Goal: Transaction & Acquisition: Book appointment/travel/reservation

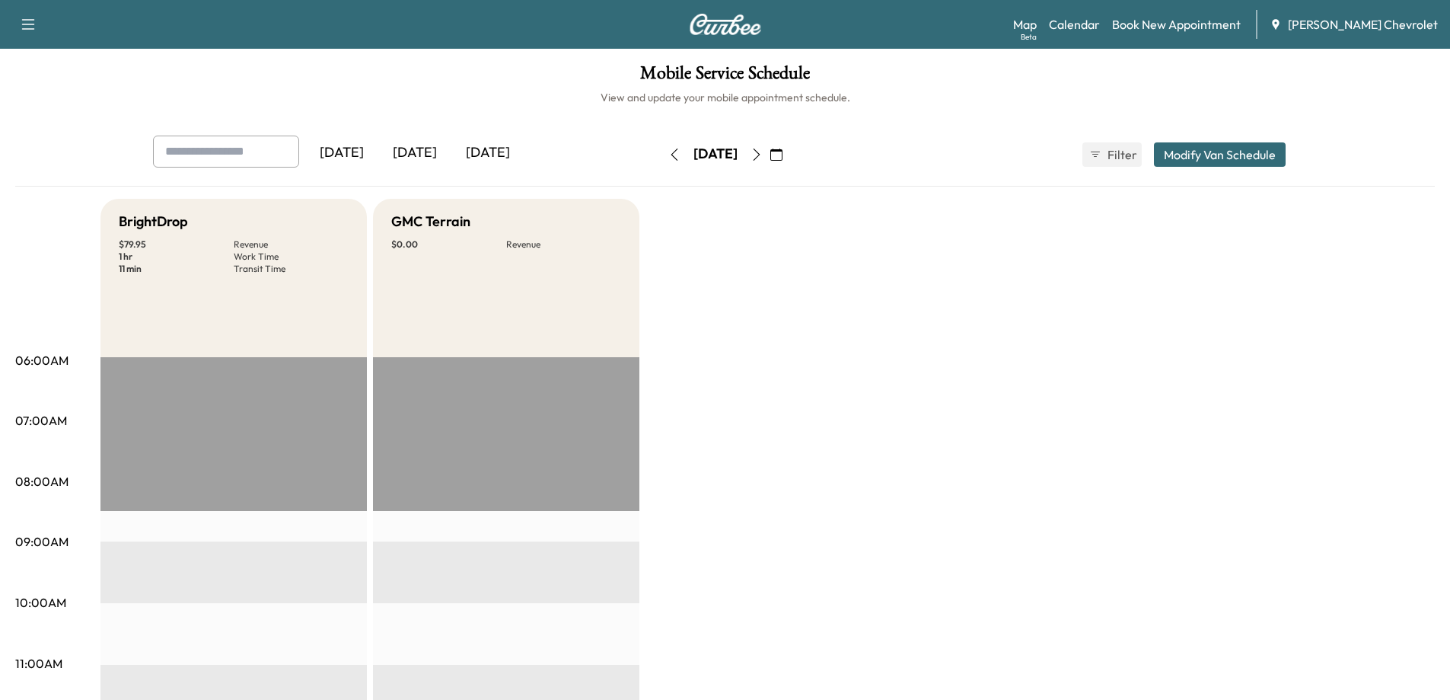
click at [1172, 14] on div "Map Beta Calendar Book New Appointment Tom Gill Chevrolet" at bounding box center [1225, 24] width 425 height 29
click at [1173, 18] on link "Book New Appointment" at bounding box center [1176, 24] width 129 height 18
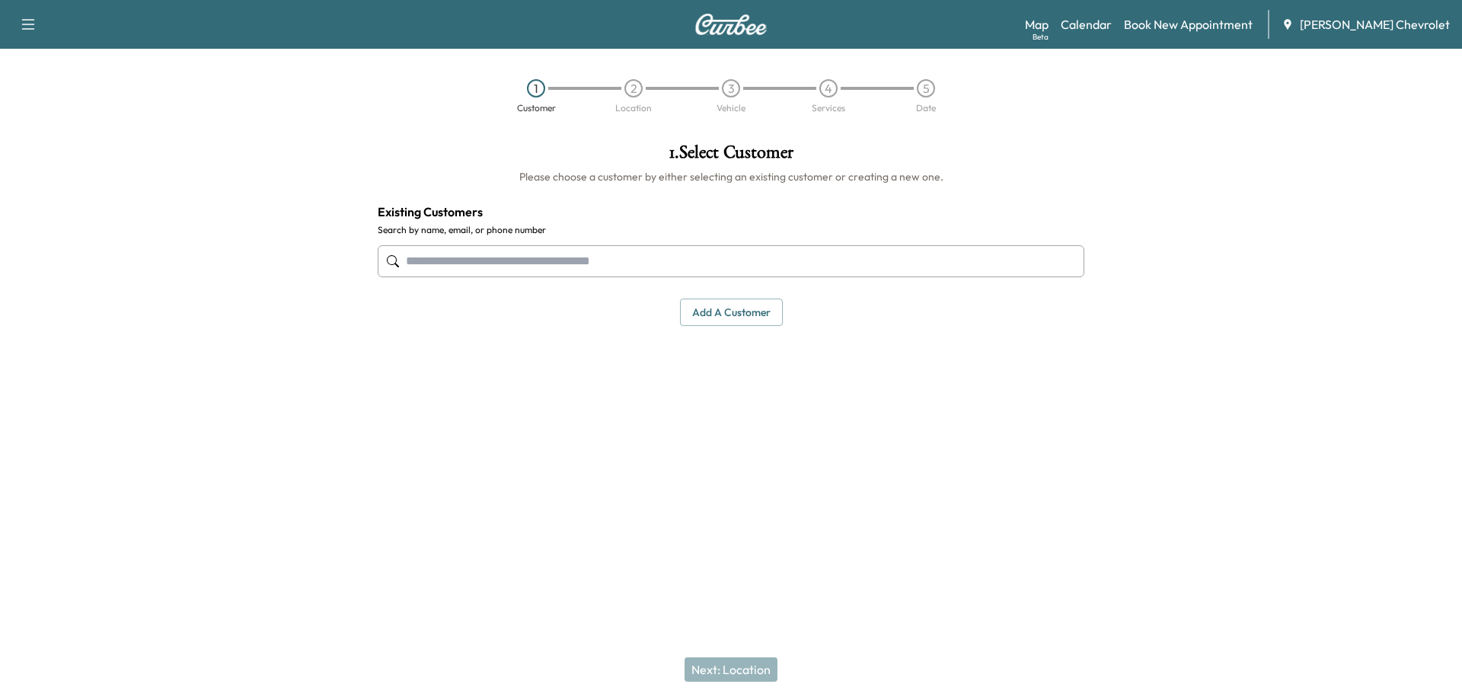
click at [701, 260] on input "text" at bounding box center [731, 261] width 706 height 32
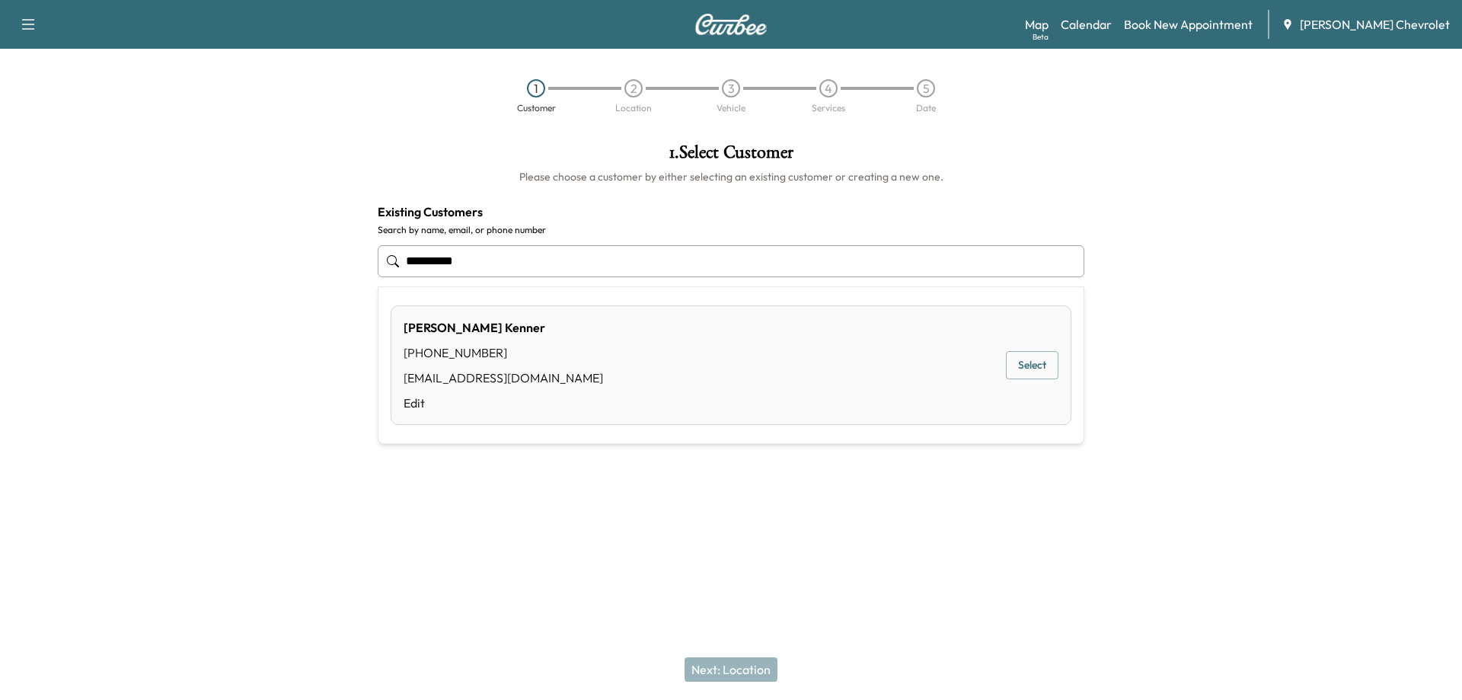
click at [1019, 364] on button "Select" at bounding box center [1032, 365] width 53 height 28
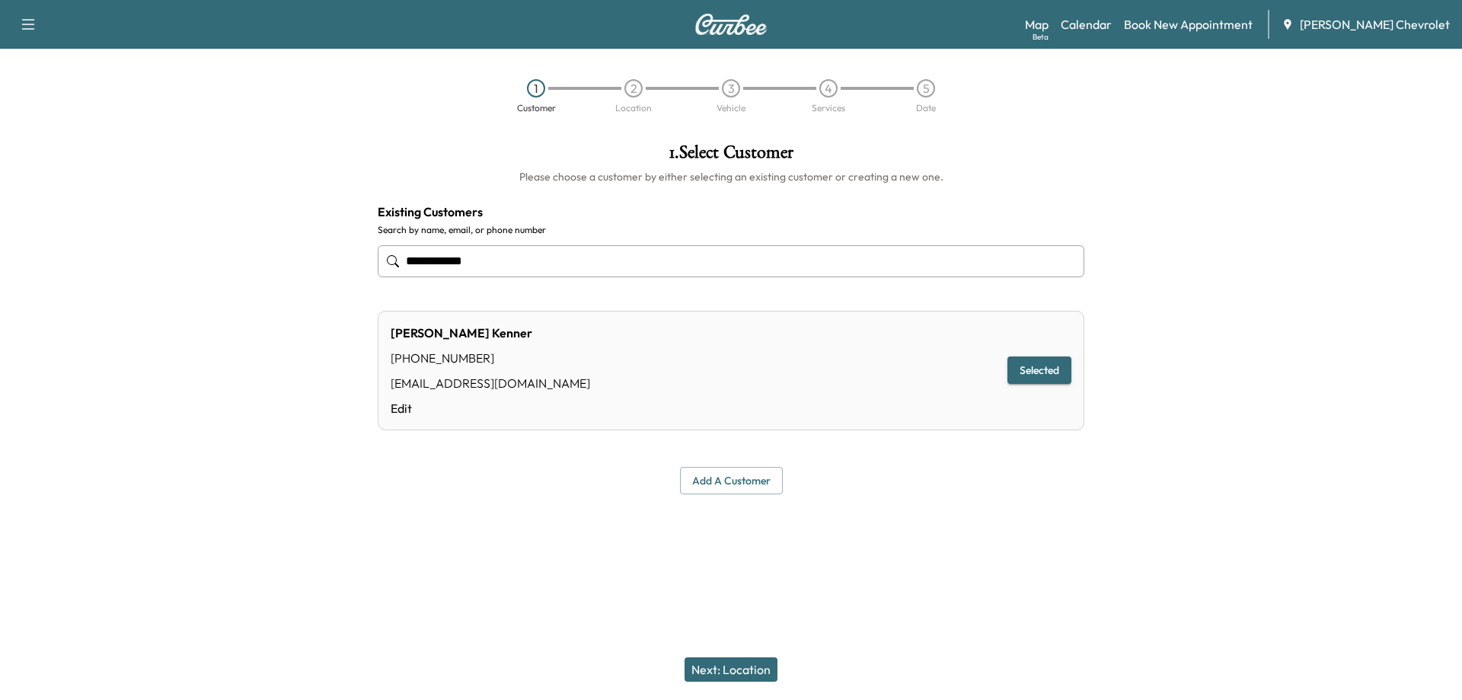
type input "**********"
click at [741, 668] on button "Next: Location" at bounding box center [730, 669] width 93 height 24
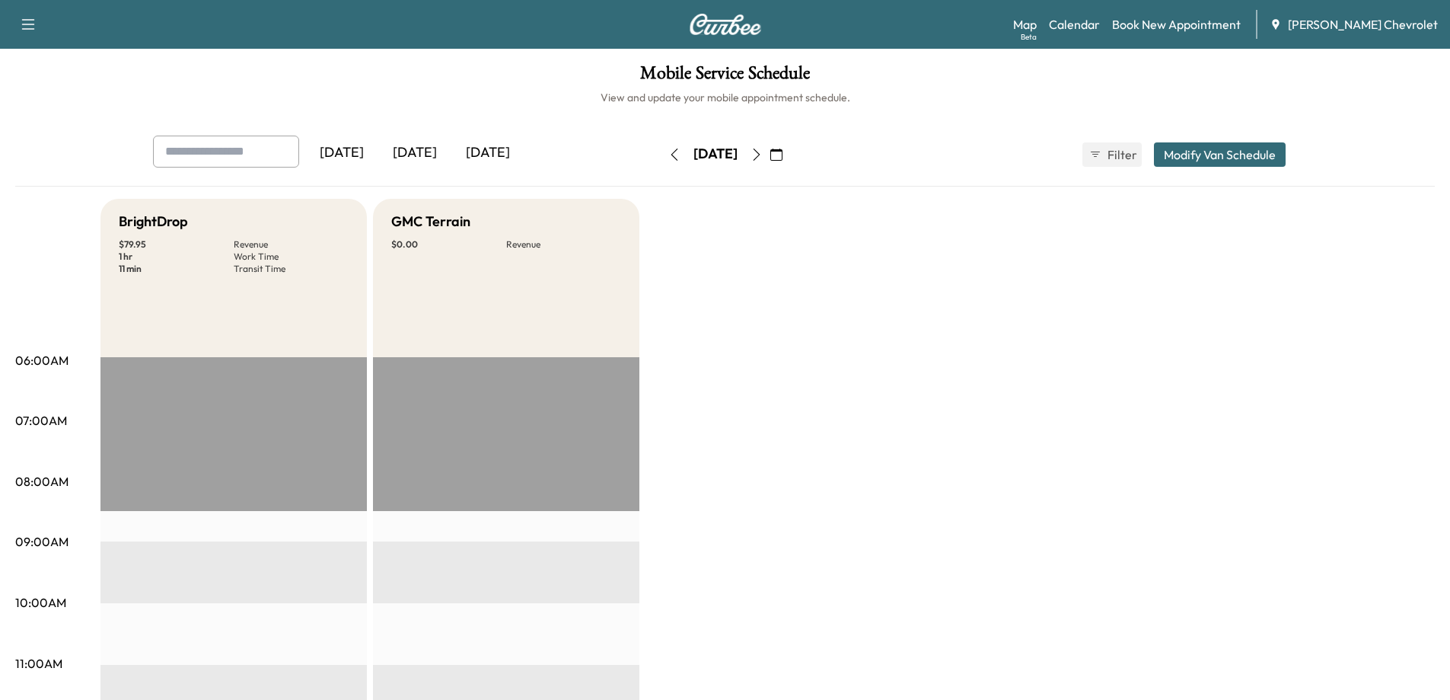
click at [362, 158] on div "[DATE]" at bounding box center [341, 152] width 73 height 35
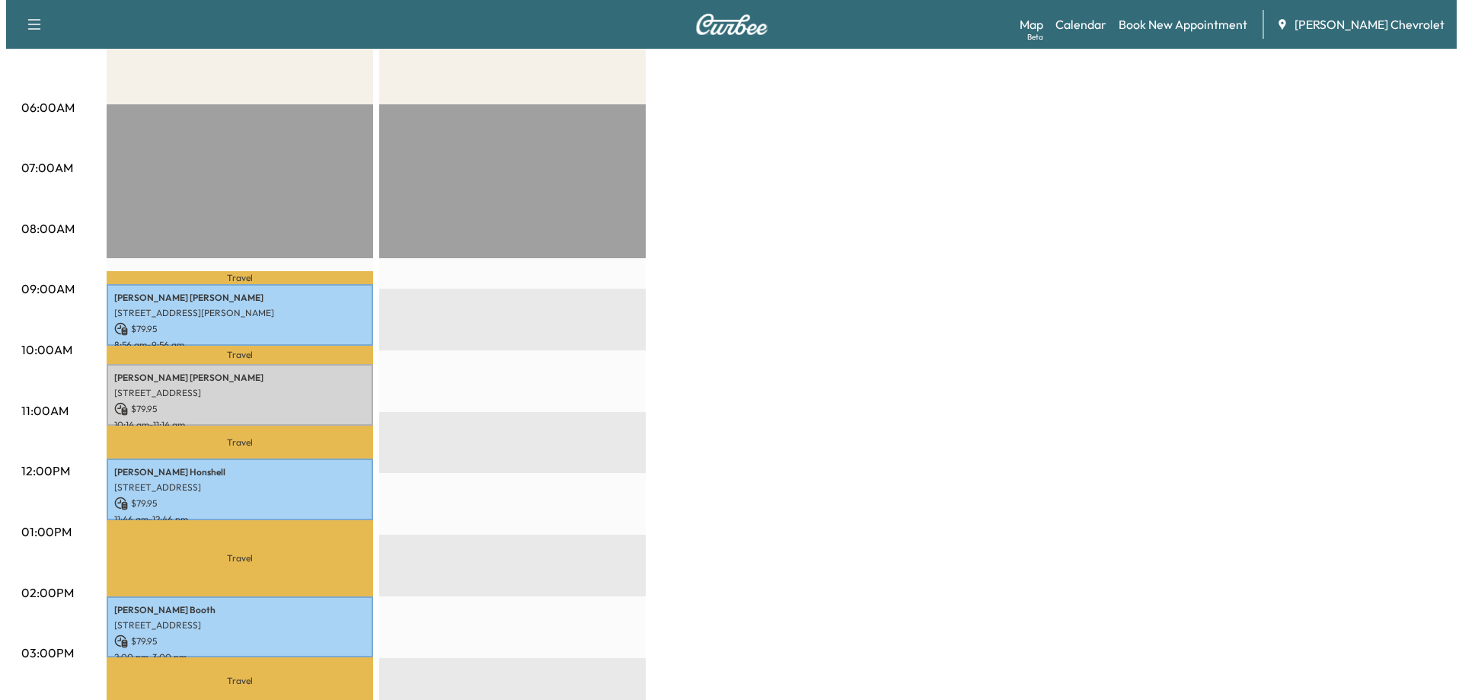
scroll to position [381, 0]
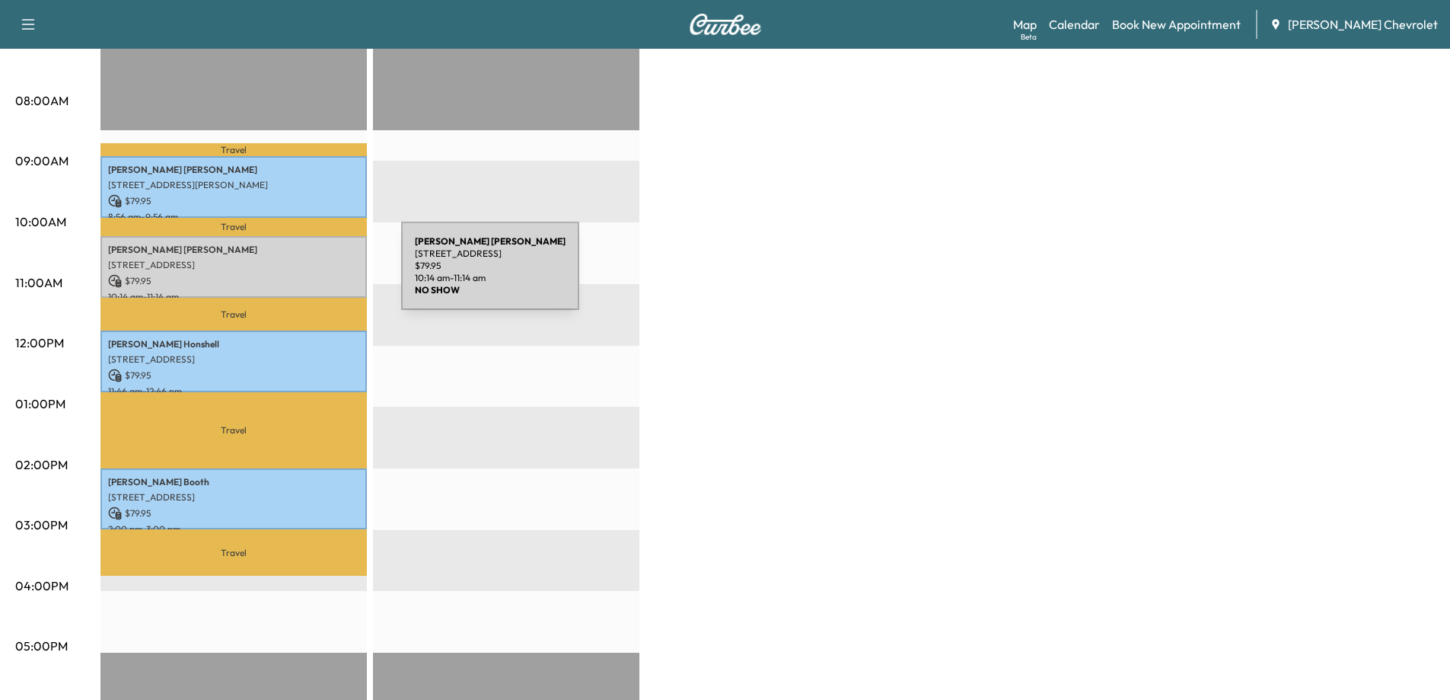
click at [287, 275] on p "$ 79.95" at bounding box center [233, 281] width 251 height 14
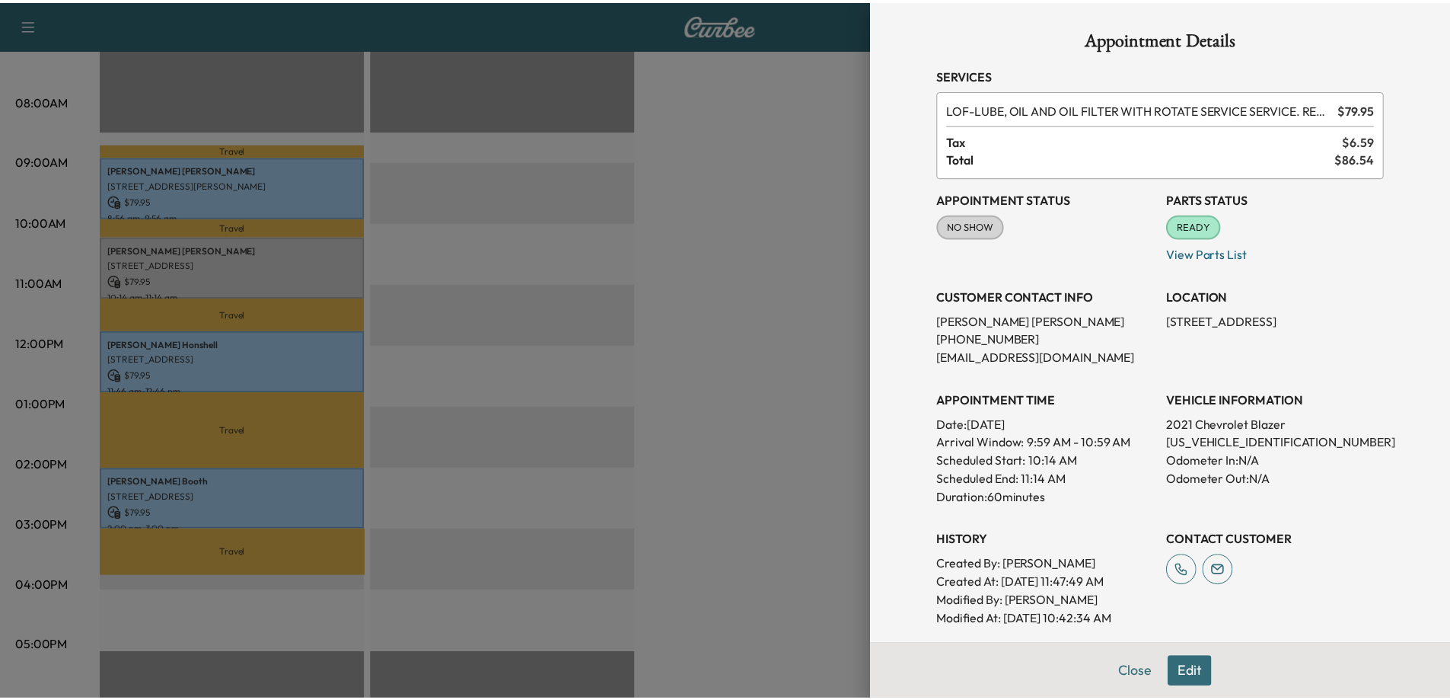
scroll to position [0, 0]
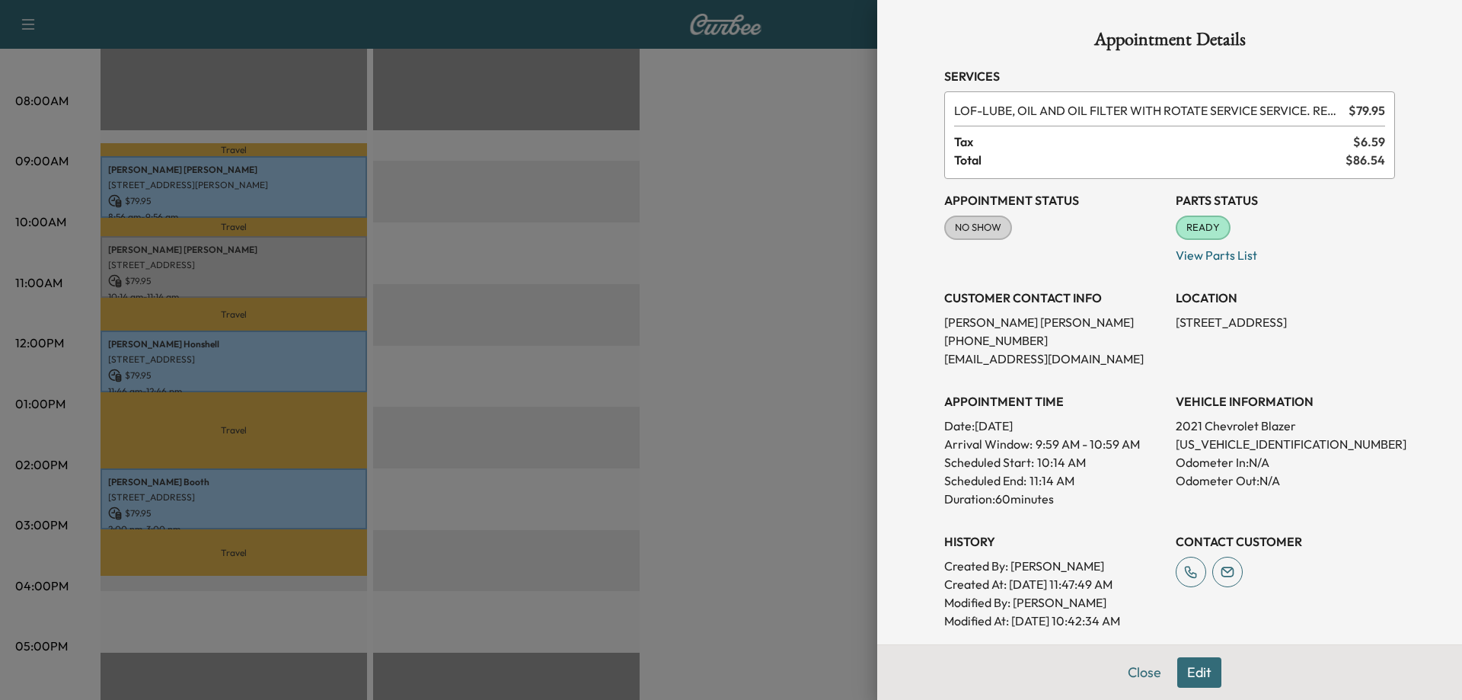
click at [658, 434] on div at bounding box center [731, 350] width 1462 height 700
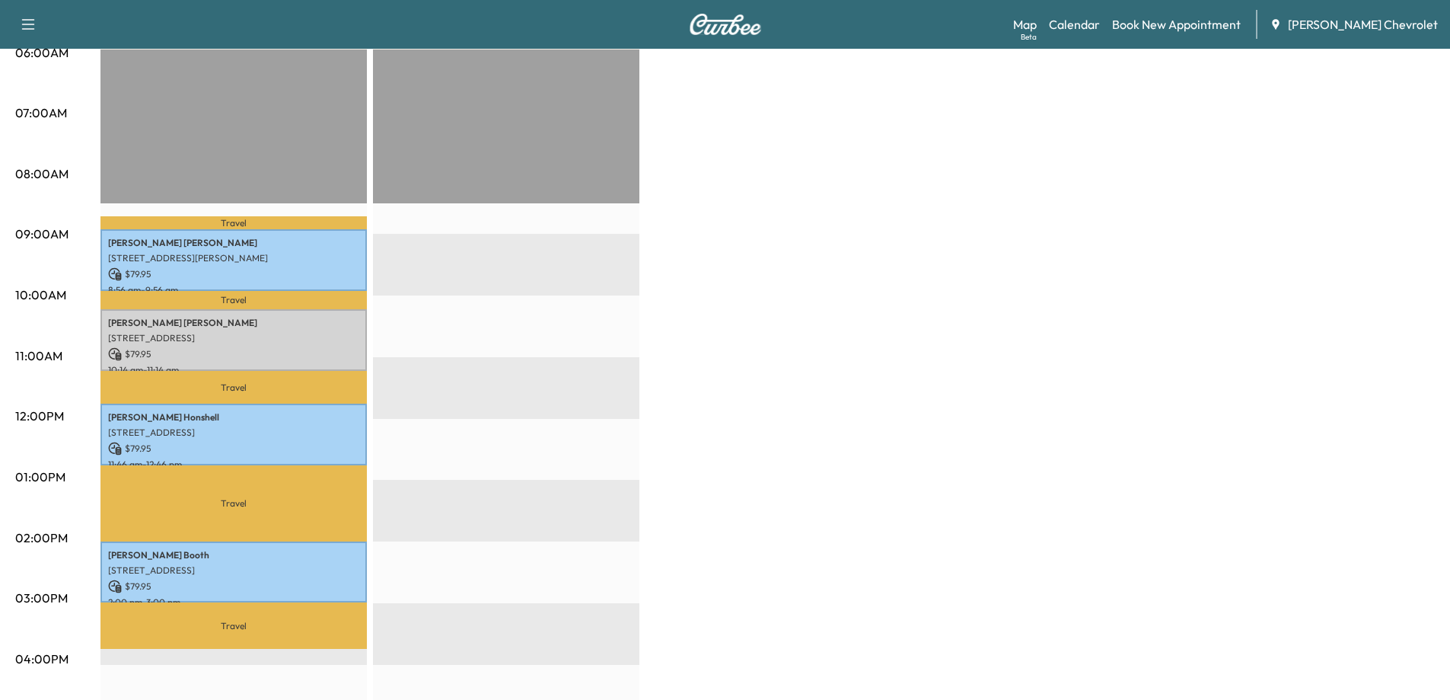
scroll to position [304, 0]
